Goal: Task Accomplishment & Management: Use online tool/utility

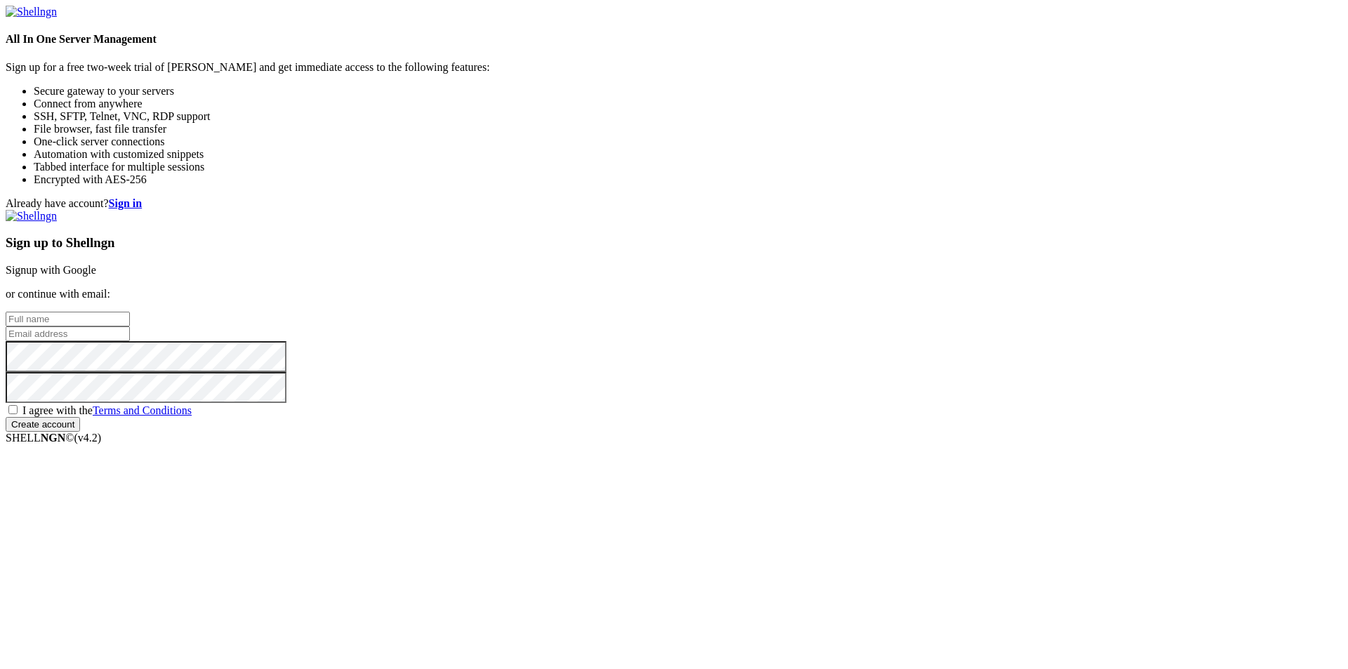
click at [96, 264] on link "Signup with Google" at bounding box center [51, 270] width 91 height 12
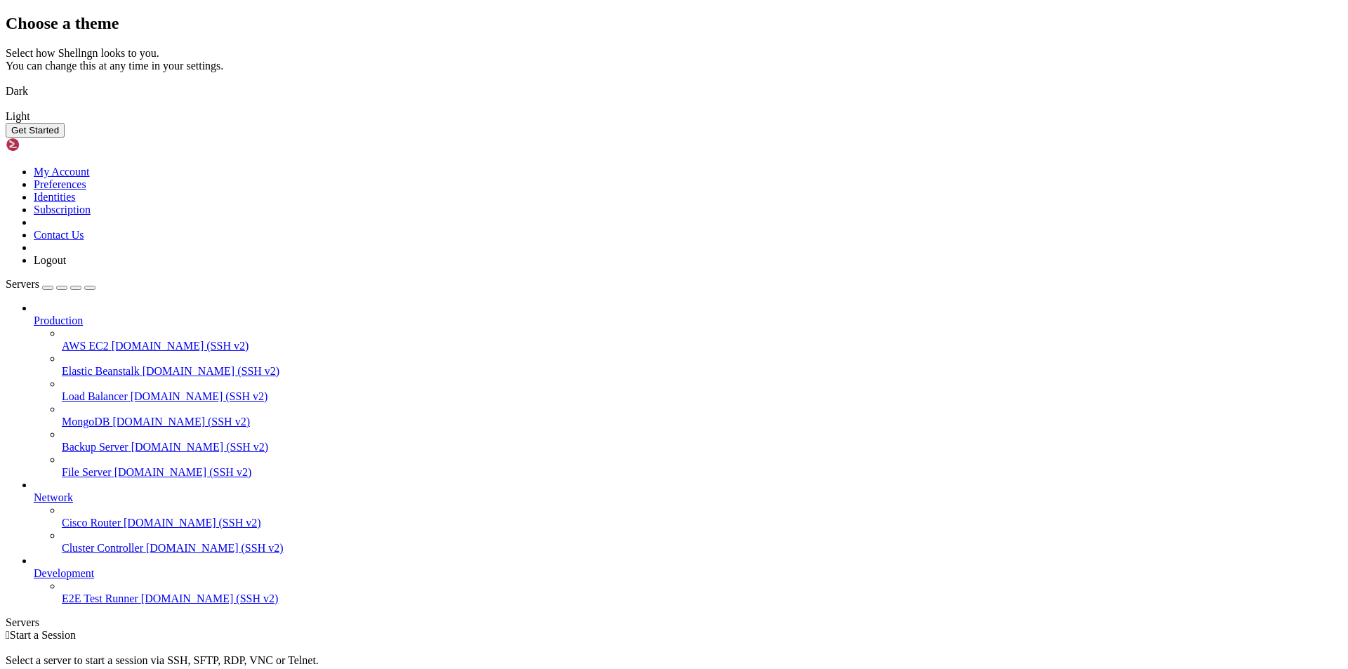
click at [6, 82] on img at bounding box center [6, 82] width 0 height 0
click at [65, 138] on button "Get Started" at bounding box center [35, 130] width 59 height 15
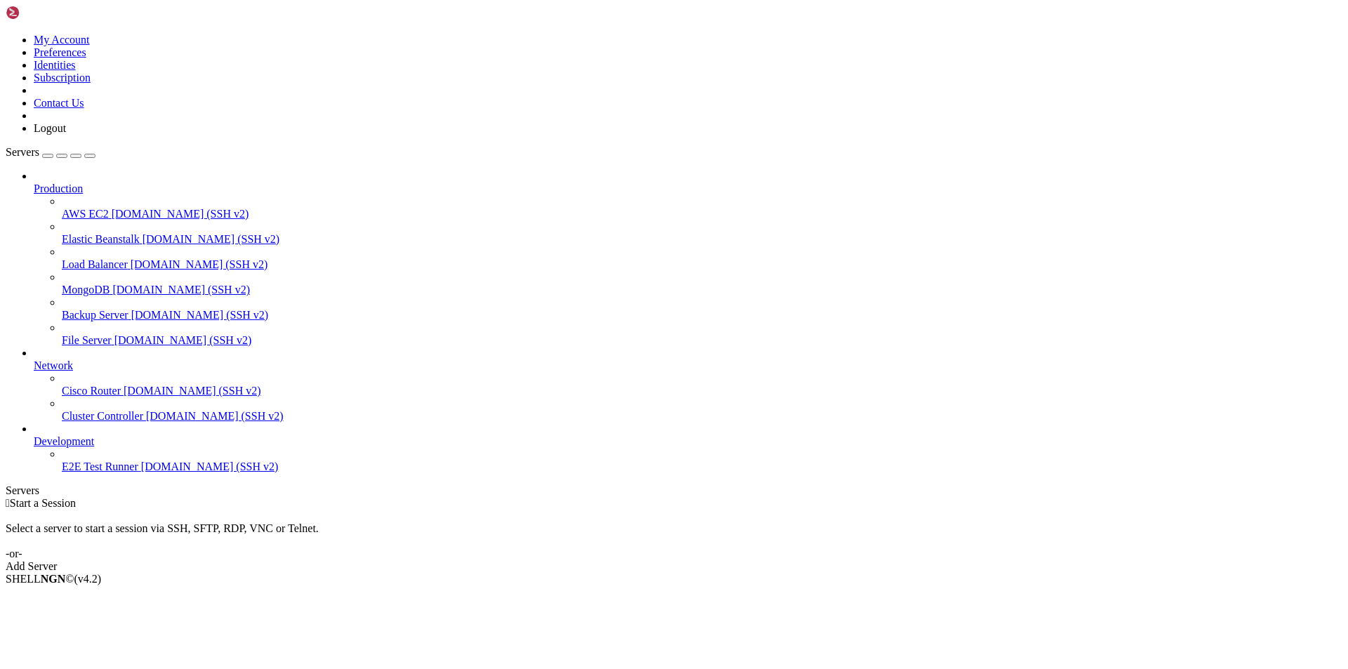
click at [765, 560] on div "Add Server" at bounding box center [674, 566] width 1337 height 13
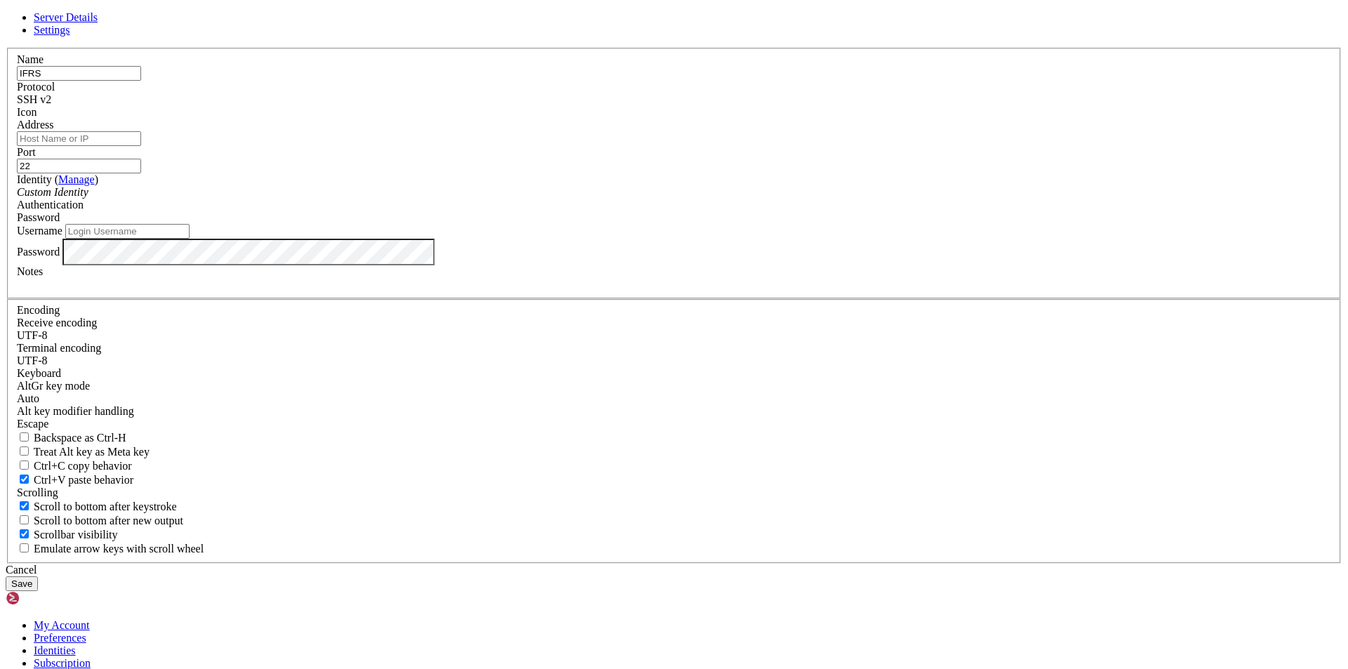
type input "IFRS"
click at [141, 146] on input "Address" at bounding box center [79, 138] width 124 height 15
type input "[DOMAIN_NAME]"
click at [38, 577] on button "Save" at bounding box center [22, 584] width 32 height 15
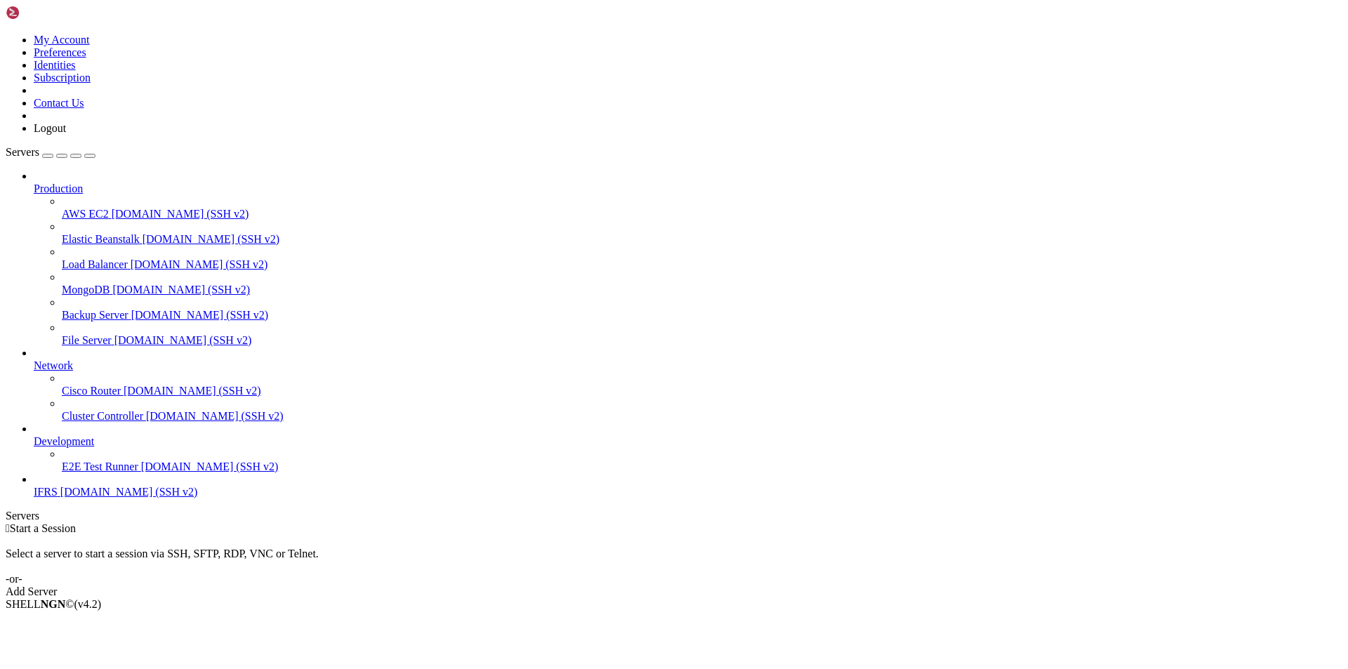
click at [58, 498] on span "IFRS" at bounding box center [46, 492] width 24 height 12
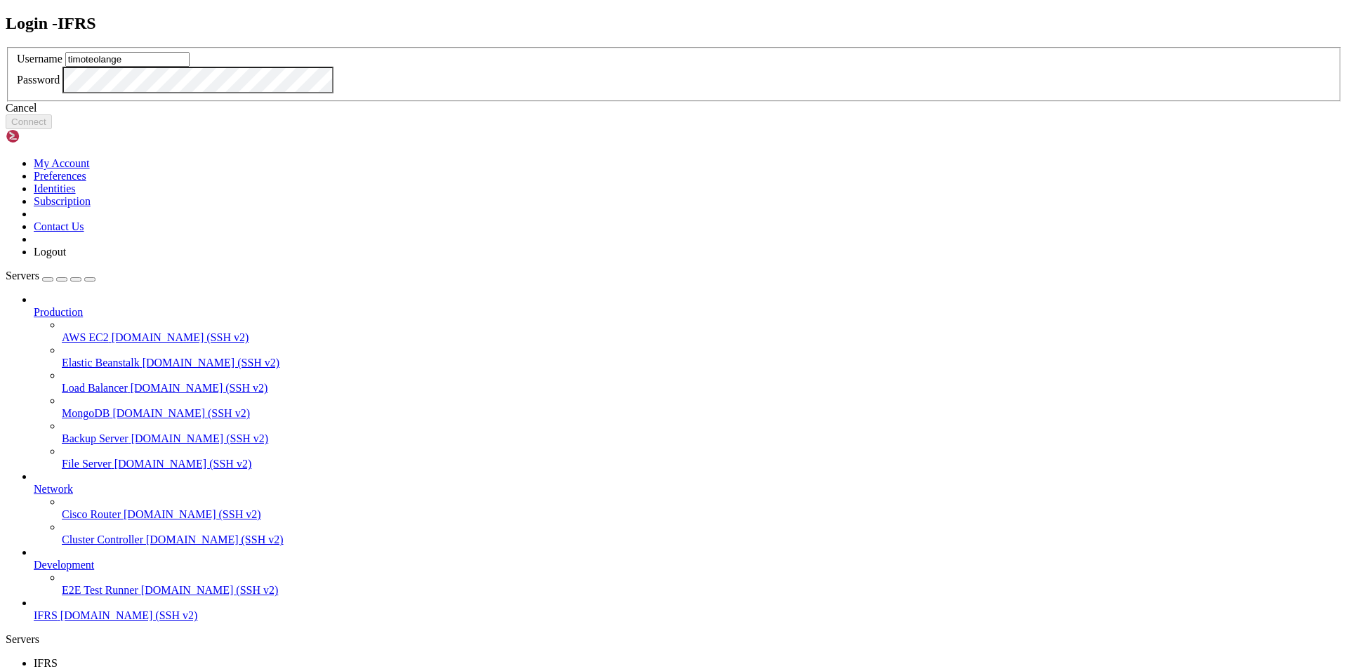
type input "timoteolange"
click at [52, 129] on button "Connect" at bounding box center [29, 121] width 46 height 15
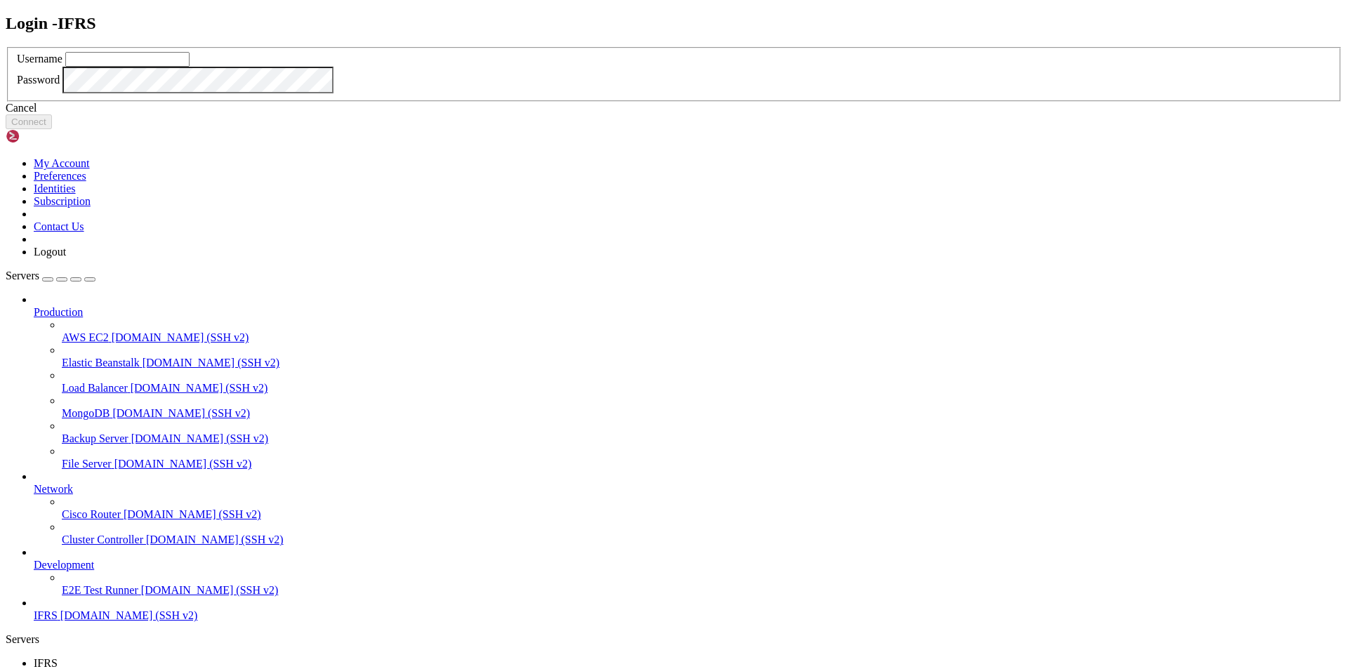
click at [100, 130] on div "Login - IFRS Username Password Cancel Connect" at bounding box center [674, 72] width 1337 height 116
drag, startPoint x: 699, startPoint y: 418, endPoint x: 366, endPoint y: 504, distance: 343.7
click at [697, 114] on div "Cancel" at bounding box center [674, 108] width 1337 height 13
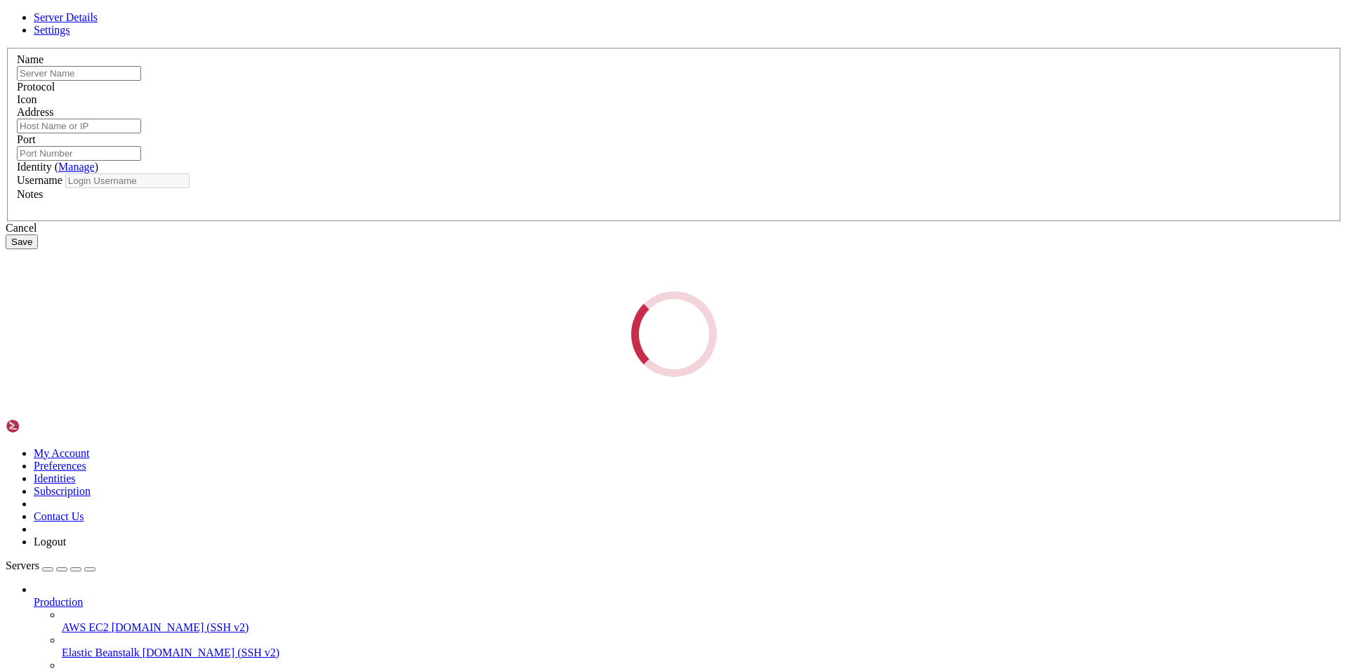
type input "IFRS"
type input "[DOMAIN_NAME]"
type input "22"
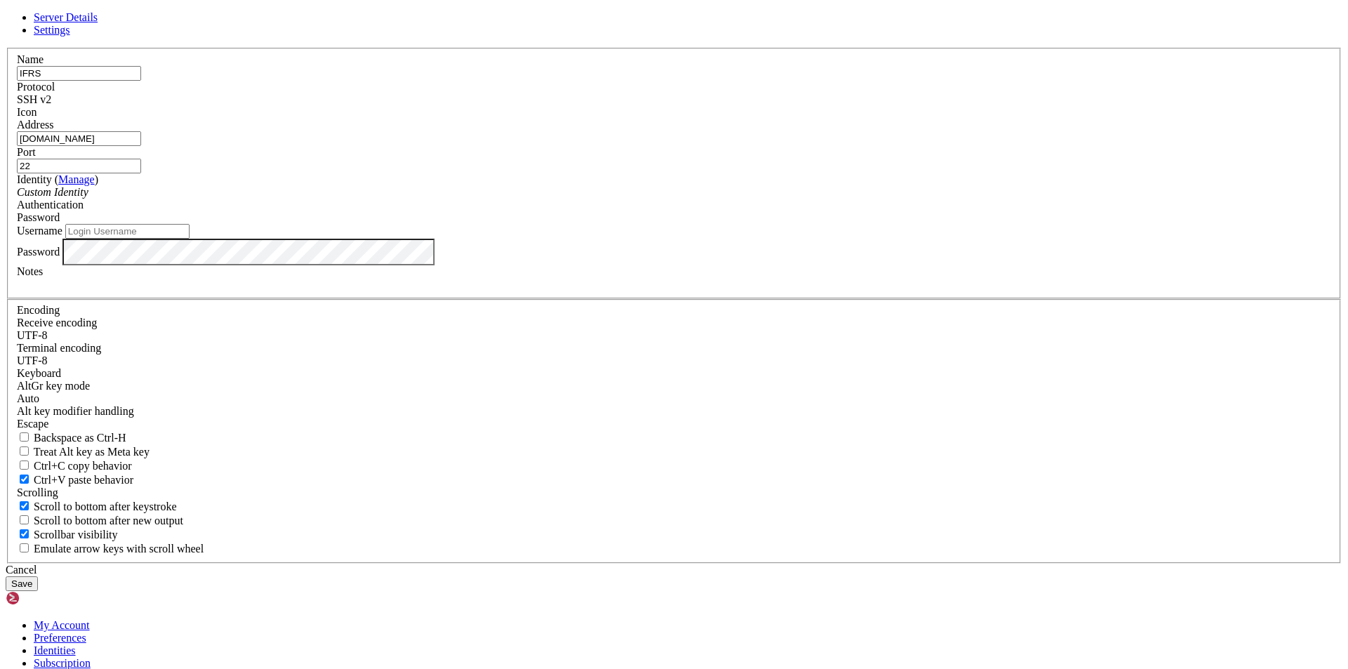
click at [756, 106] on div "SSH v2" at bounding box center [674, 99] width 1315 height 13
click at [17, 119] on span at bounding box center [17, 119] width 0 height 0
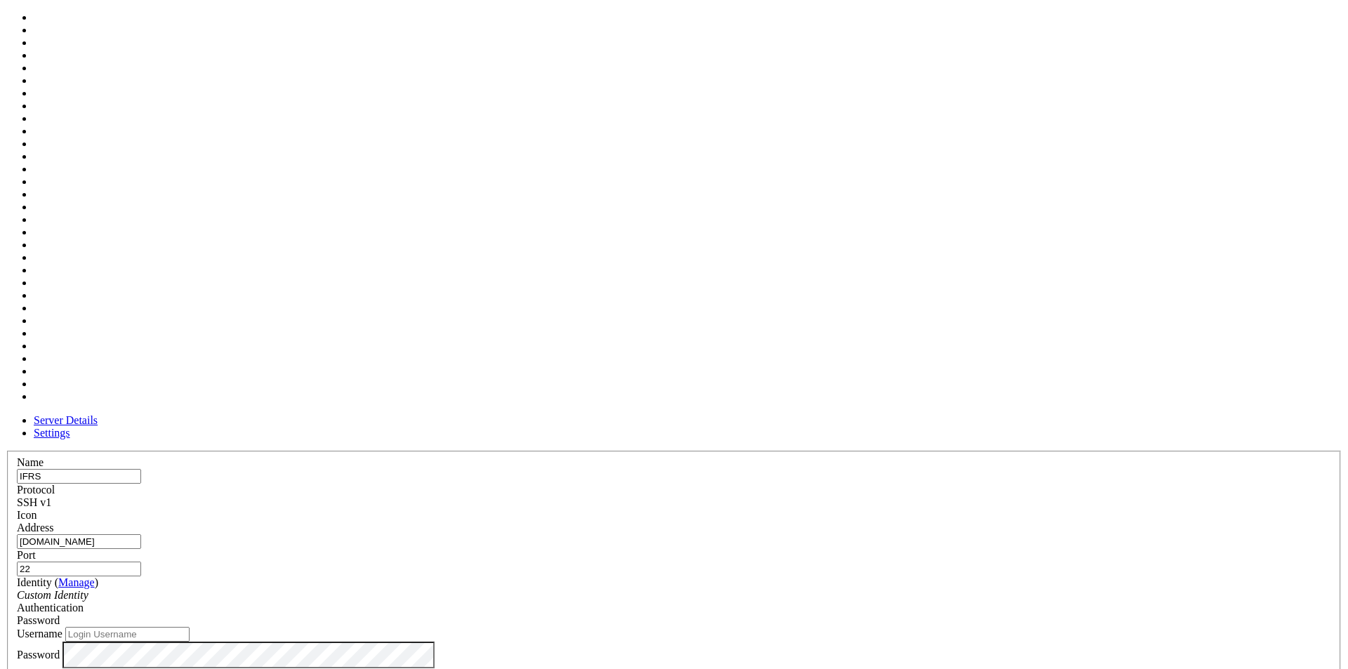
scroll to position [1, 0]
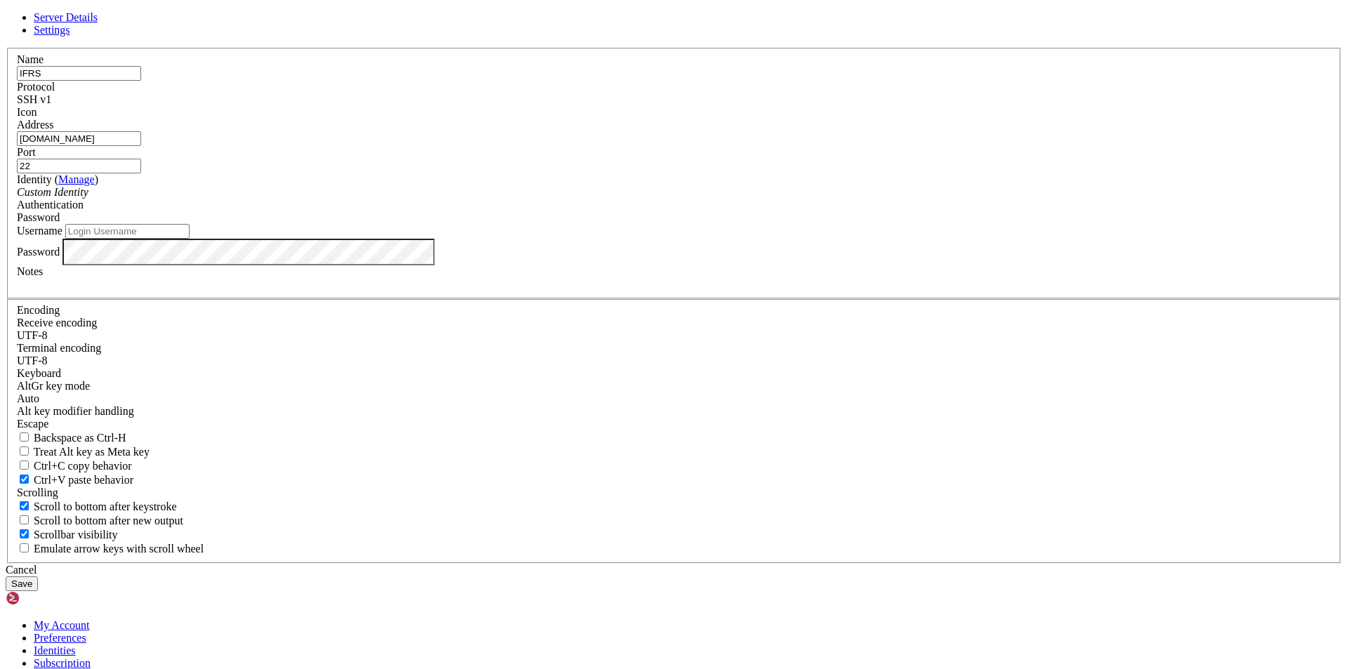
click at [17, 119] on span at bounding box center [17, 119] width 0 height 0
click at [767, 224] on div "Password" at bounding box center [674, 217] width 1315 height 13
click at [38, 577] on button "Save" at bounding box center [22, 584] width 32 height 15
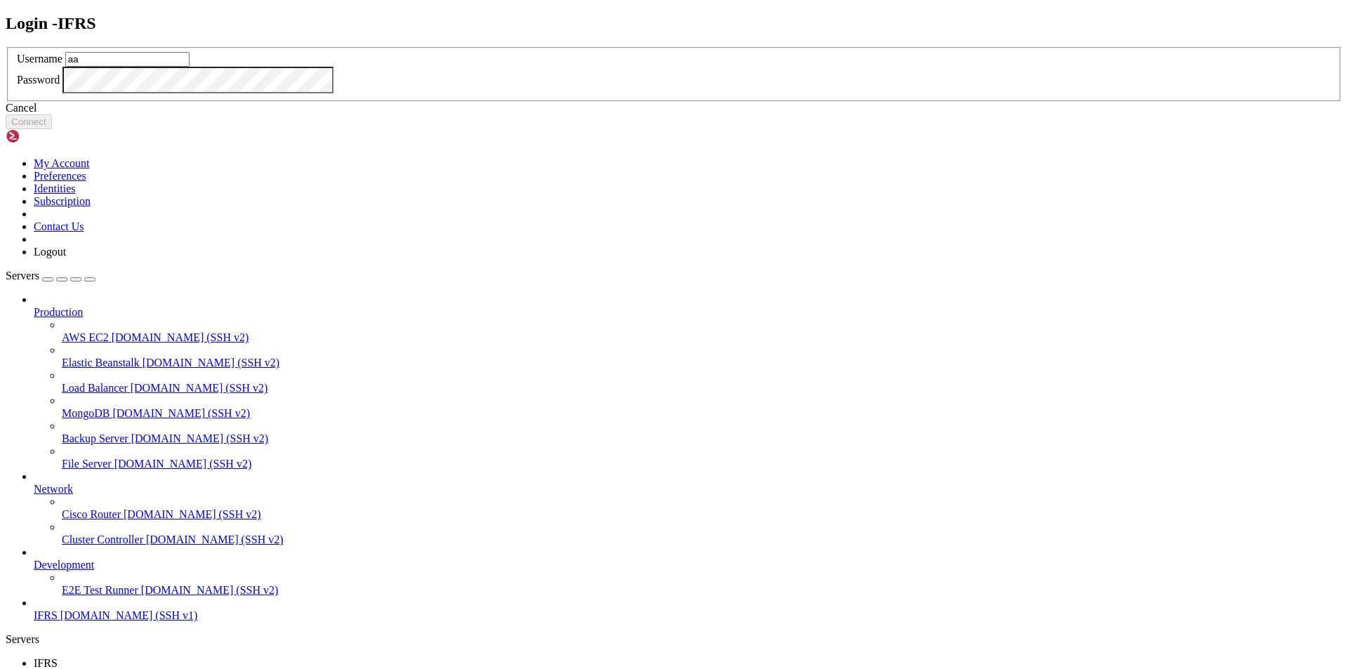
type input "aa"
click button "Connect" at bounding box center [29, 121] width 46 height 15
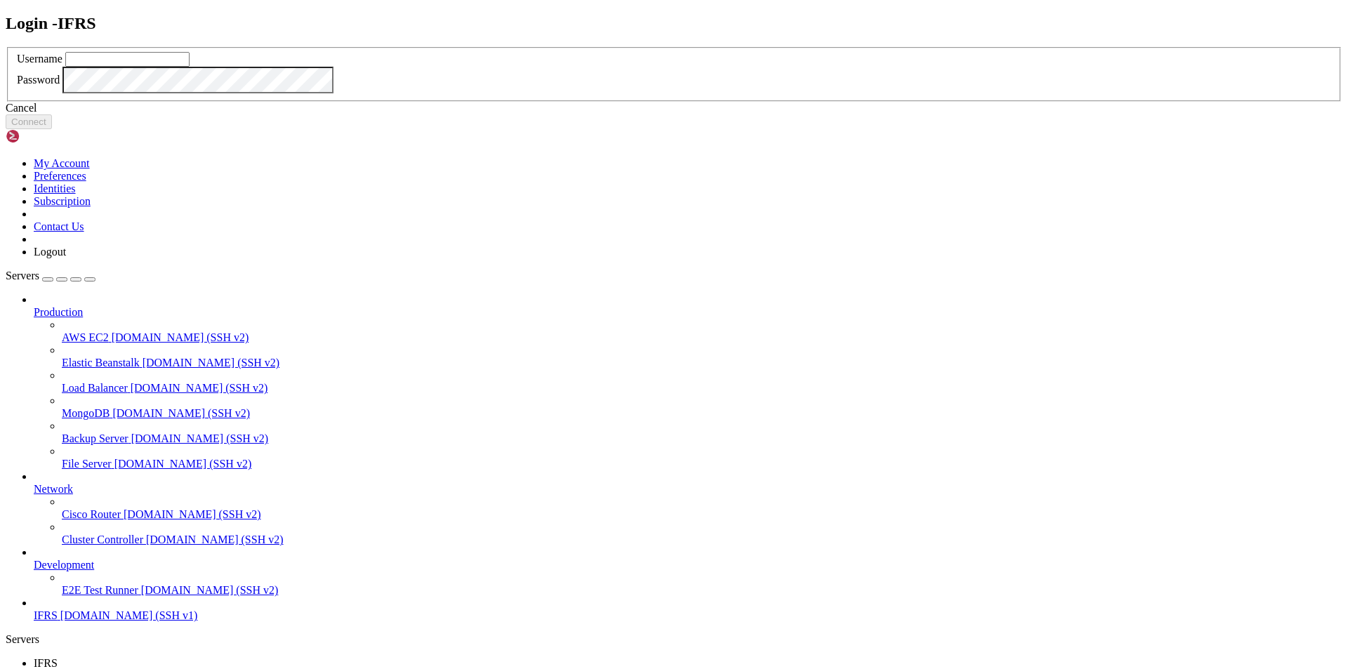
click at [213, 15] on div "Login - IFRS Username Password Cancel Connect" at bounding box center [674, 72] width 1337 height 116
click at [704, 114] on div "Cancel" at bounding box center [674, 108] width 1337 height 13
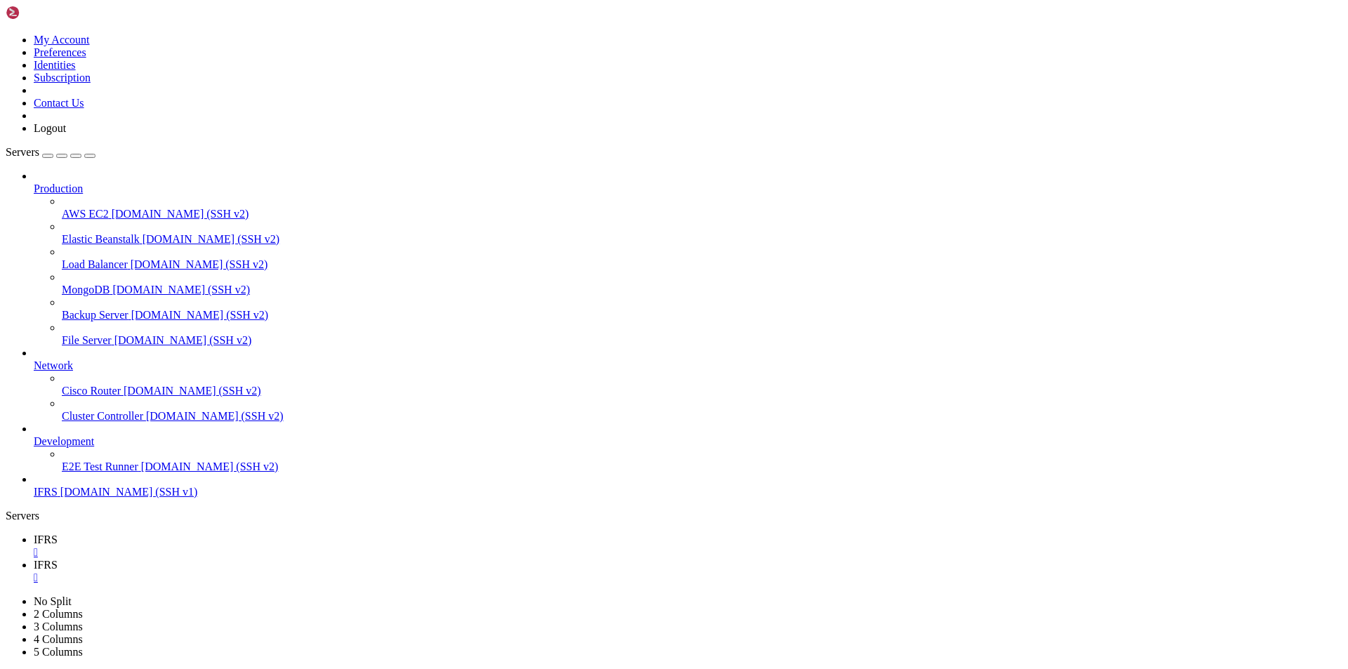
click at [58, 534] on span "IFRS" at bounding box center [46, 540] width 24 height 12
